Goal: Entertainment & Leisure: Consume media (video, audio)

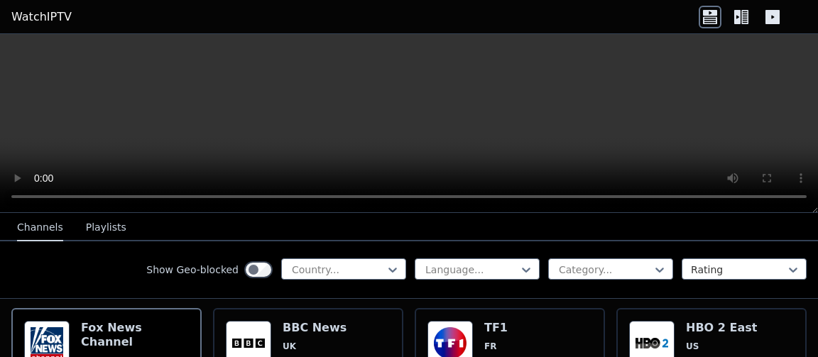
scroll to position [151, 0]
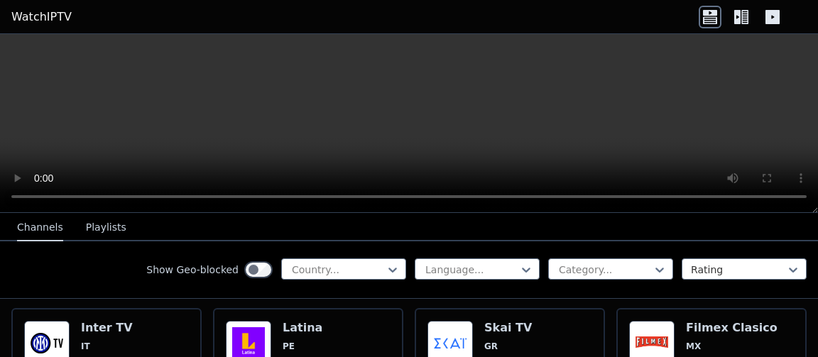
scroll to position [1696, 0]
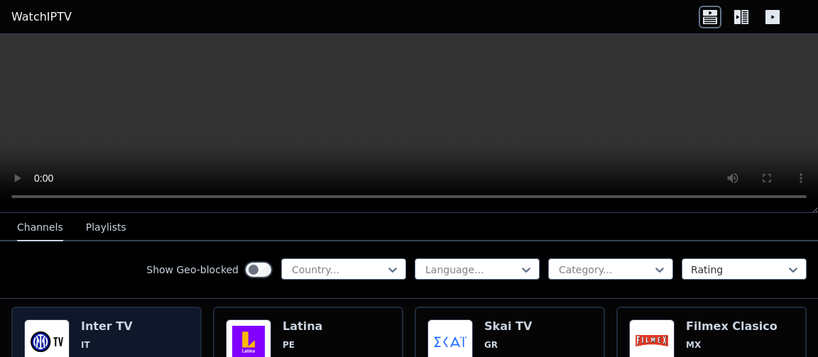
click at [53, 340] on img at bounding box center [46, 342] width 45 height 45
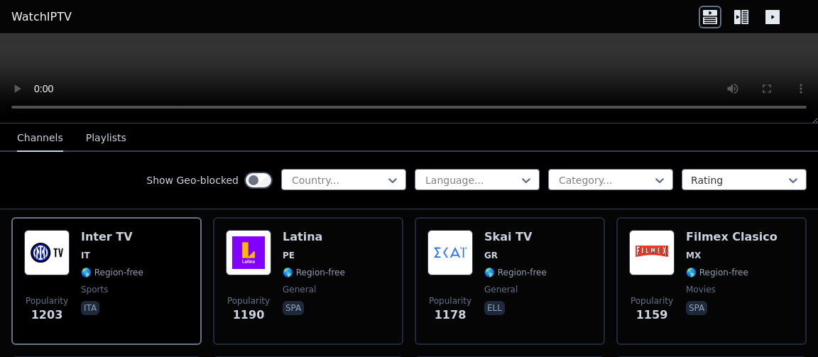
drag, startPoint x: 816, startPoint y: 208, endPoint x: 811, endPoint y: 67, distance: 140.7
click at [811, 67] on div at bounding box center [409, 79] width 818 height 90
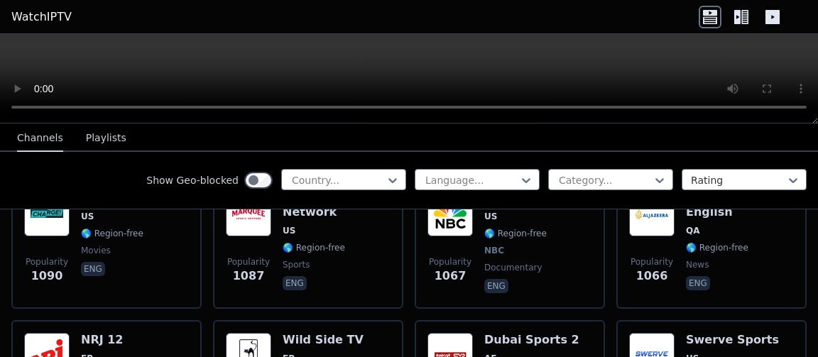
scroll to position [1874, 0]
click at [380, 177] on div at bounding box center [338, 180] width 95 height 14
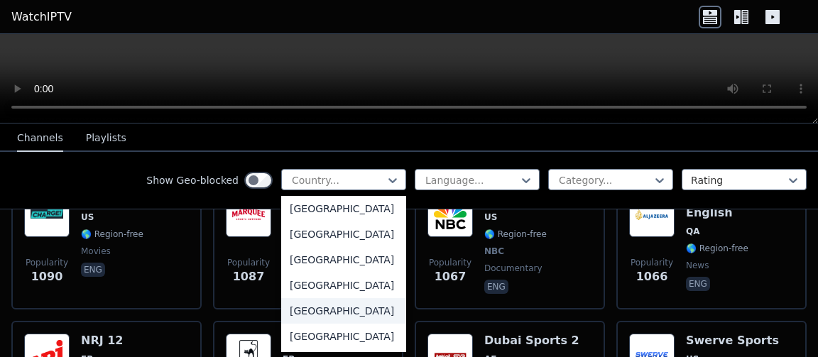
scroll to position [4948, 0]
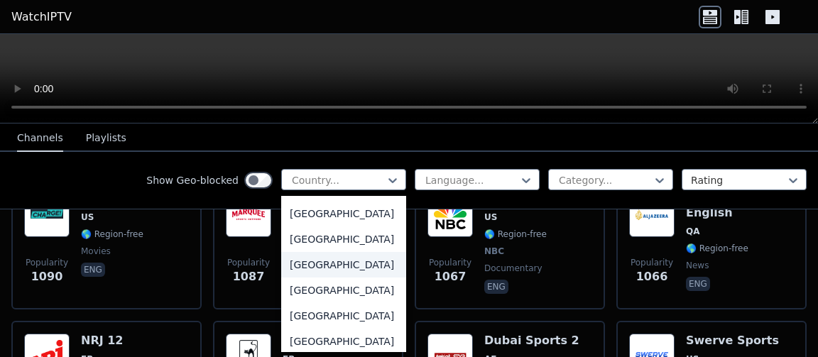
click at [332, 269] on div "[GEOGRAPHIC_DATA]" at bounding box center [343, 265] width 125 height 26
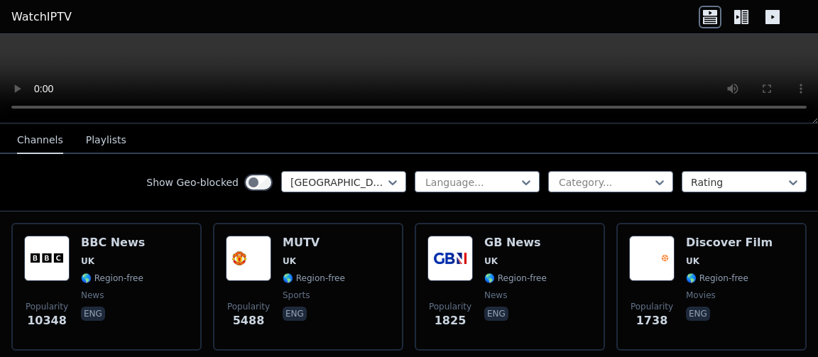
scroll to position [153, 0]
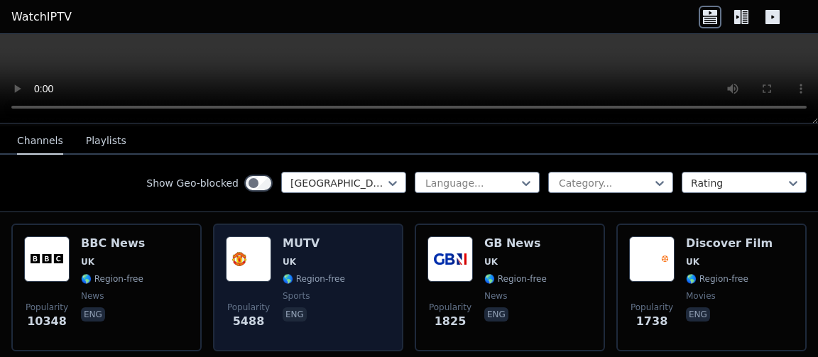
click at [264, 266] on img at bounding box center [248, 259] width 45 height 45
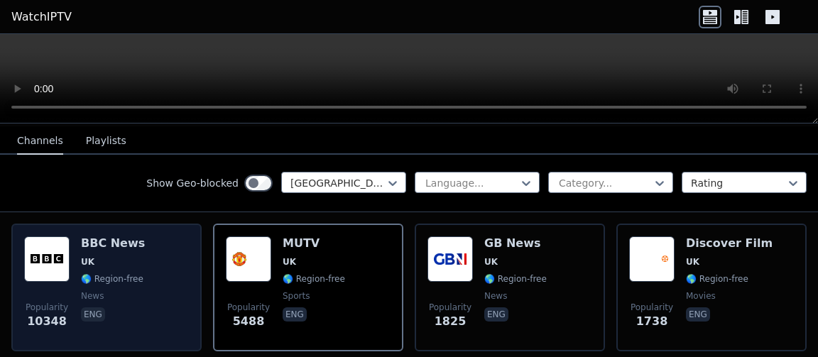
click at [123, 237] on h6 "BBC News" at bounding box center [113, 244] width 64 height 14
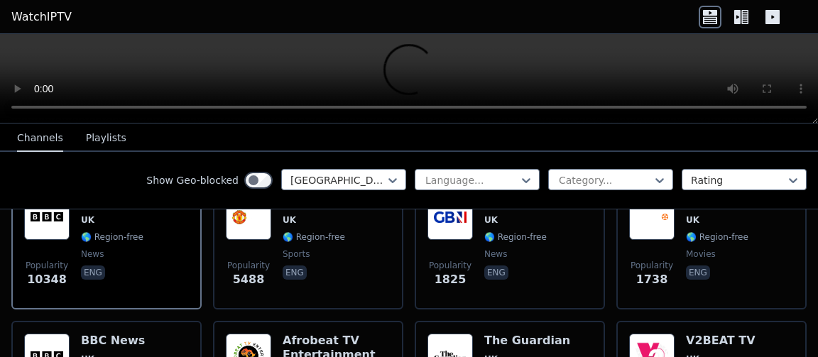
scroll to position [151, 0]
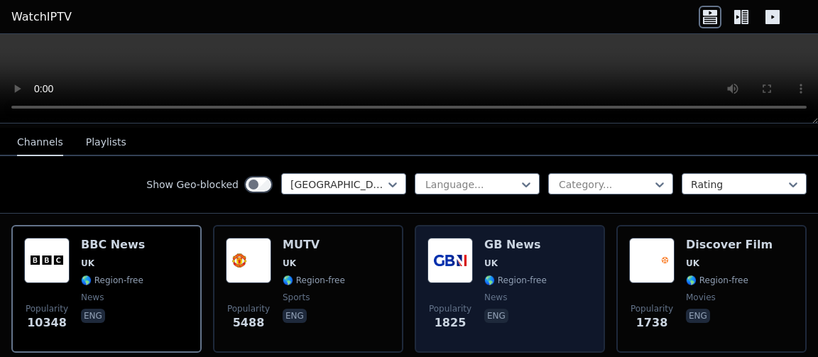
click at [469, 295] on span "Popularity 1825" at bounding box center [450, 317] width 45 height 45
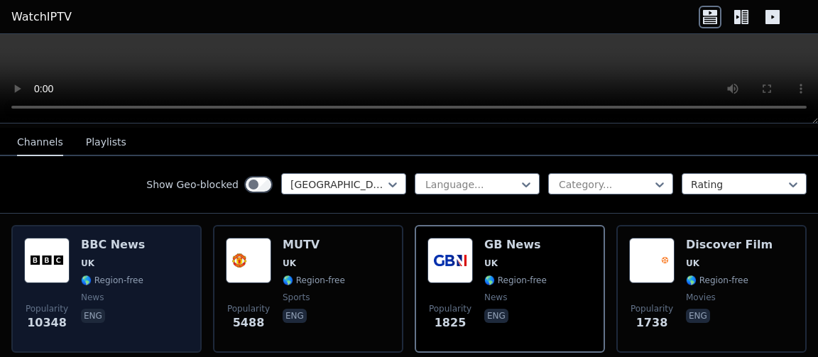
click at [114, 239] on h6 "BBC News" at bounding box center [113, 245] width 64 height 14
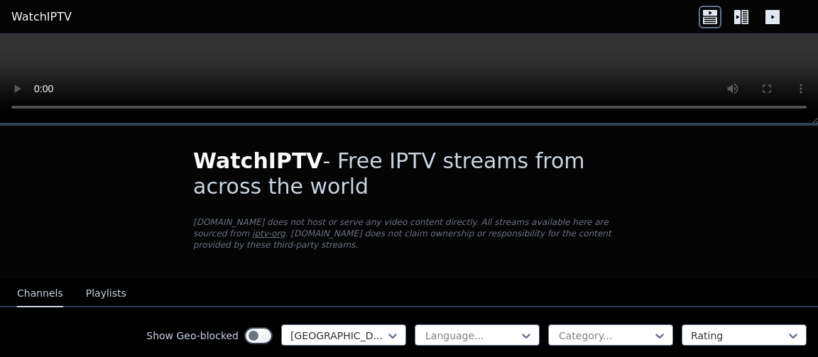
scroll to position [151, 0]
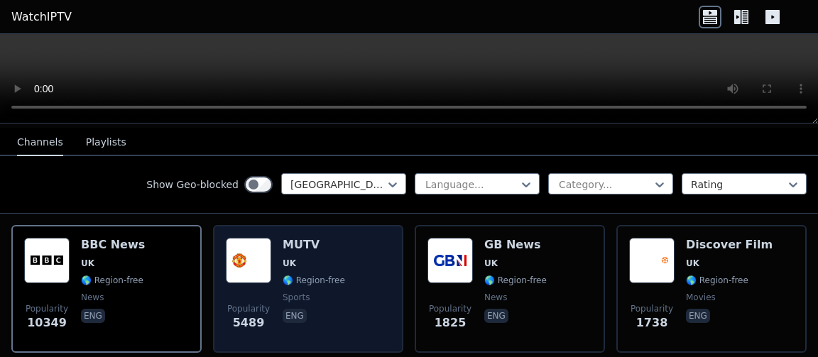
click at [284, 239] on h6 "MUTV" at bounding box center [314, 245] width 63 height 14
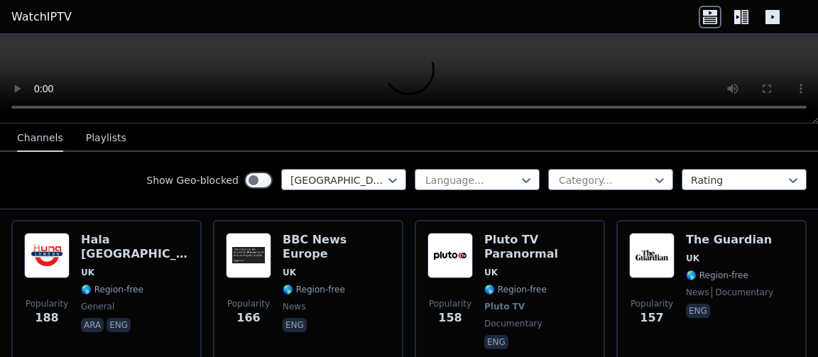
scroll to position [574, 0]
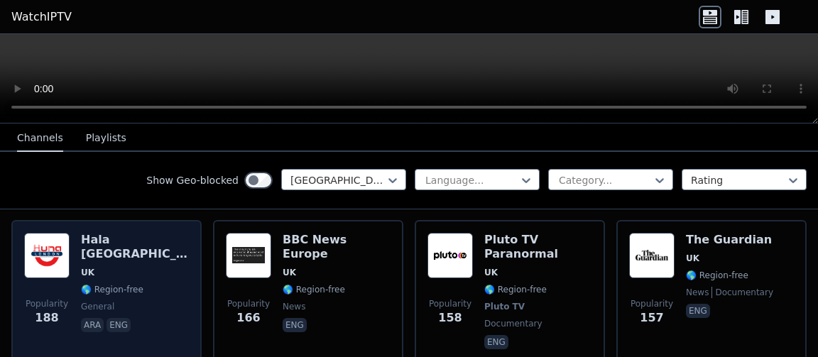
click at [36, 243] on img at bounding box center [46, 255] width 45 height 45
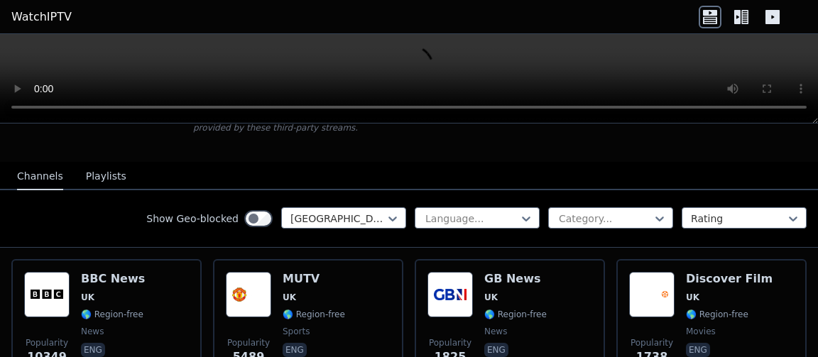
scroll to position [116, 0]
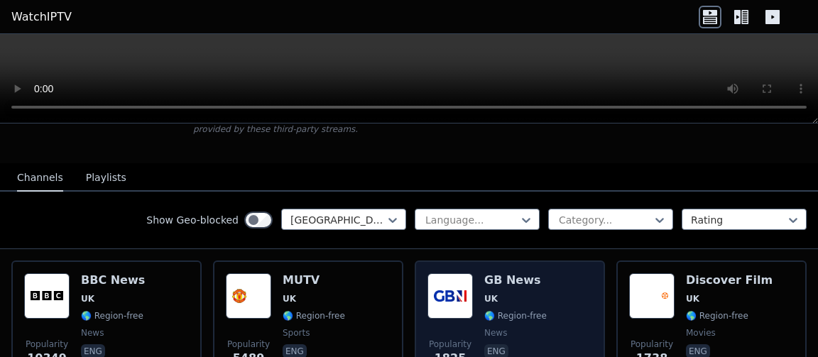
click at [472, 291] on img at bounding box center [450, 296] width 45 height 45
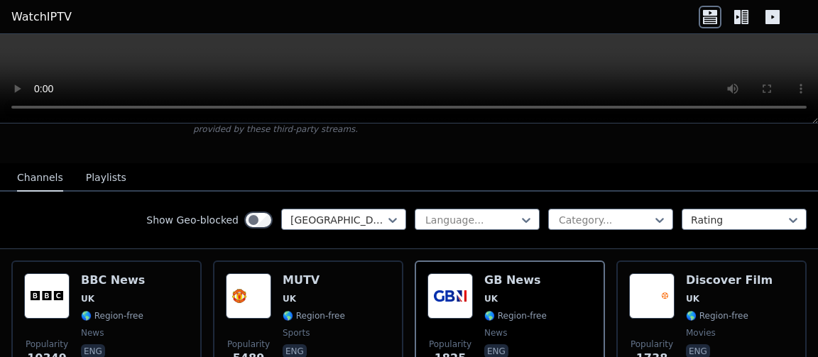
click at [738, 22] on icon at bounding box center [738, 17] width 6 height 14
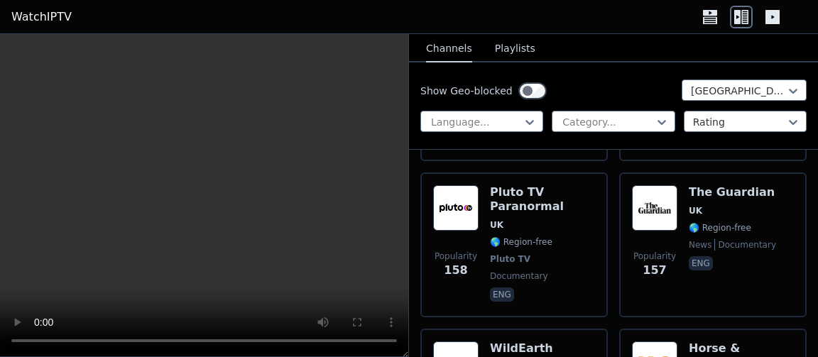
scroll to position [1118, 0]
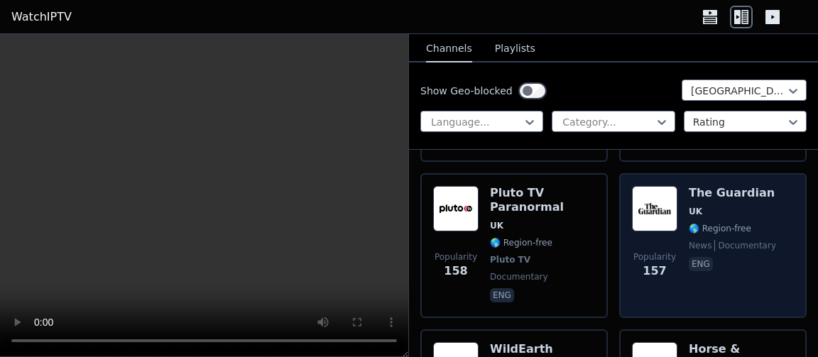
click at [653, 237] on div "Popularity 157" at bounding box center [654, 245] width 45 height 119
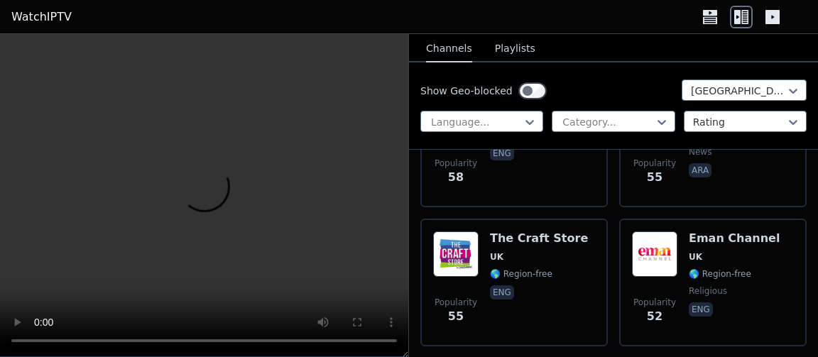
scroll to position [2346, 0]
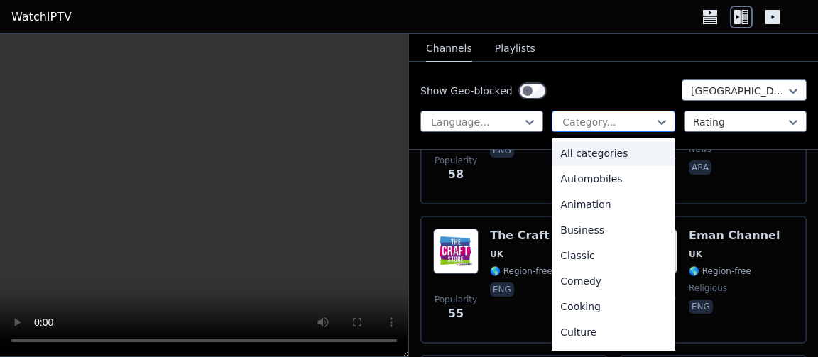
click at [580, 119] on div at bounding box center [607, 122] width 93 height 14
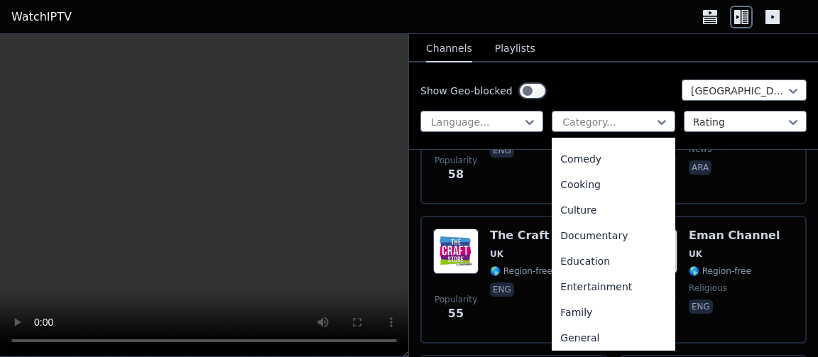
scroll to position [131, 0]
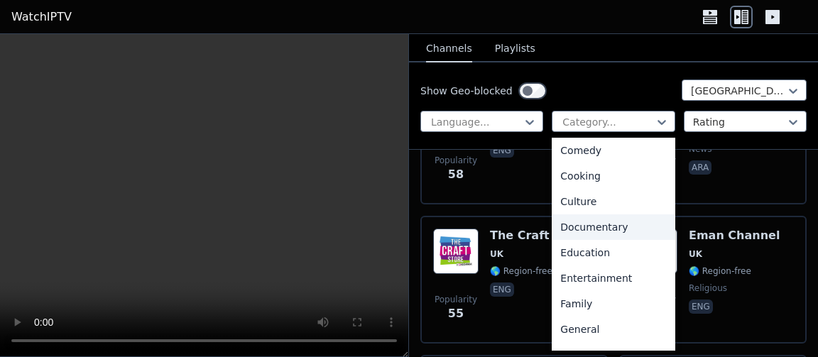
click at [600, 229] on div "Documentary" at bounding box center [613, 228] width 123 height 26
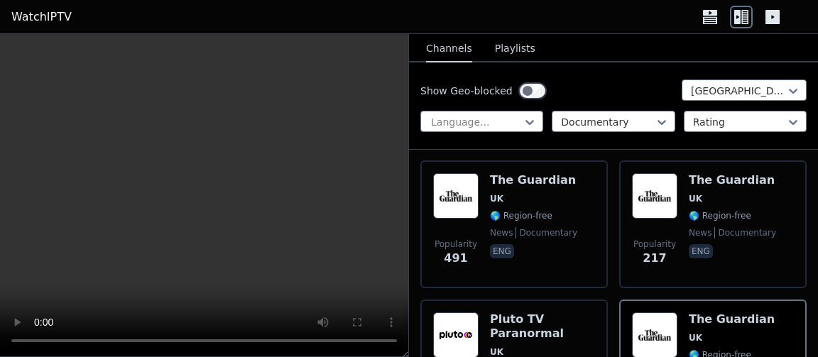
scroll to position [166, 0]
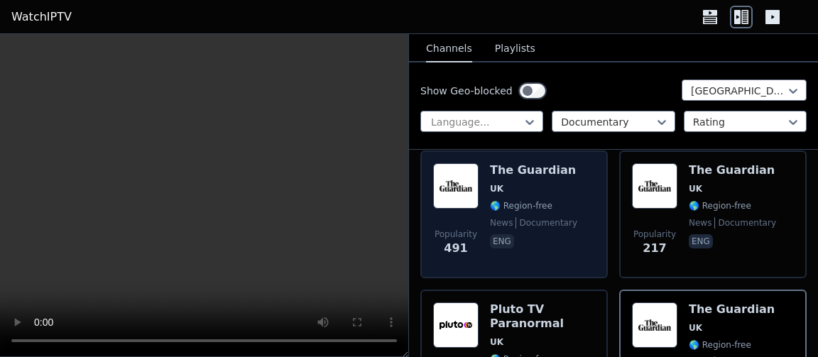
click at [464, 175] on img at bounding box center [455, 185] width 45 height 45
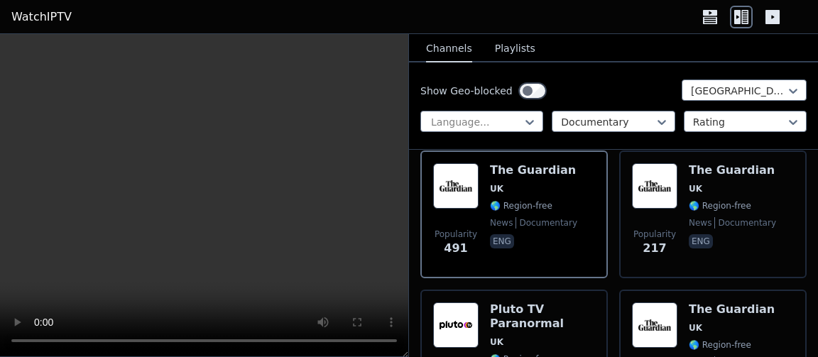
click at [497, 55] on button "Playlists" at bounding box center [515, 49] width 40 height 27
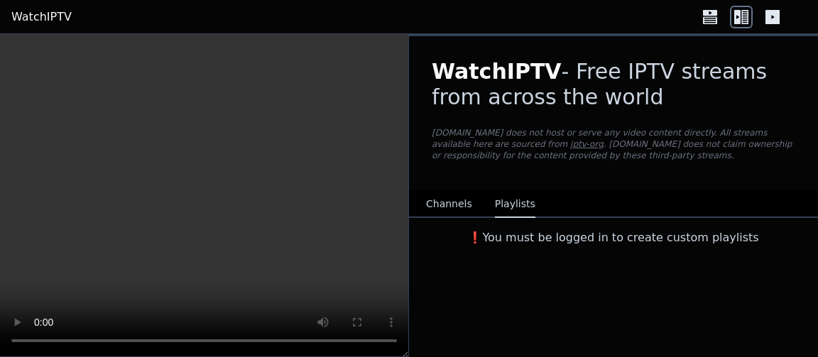
scroll to position [0, 0]
click at [449, 204] on button "Channels" at bounding box center [449, 204] width 46 height 27
